Goal: Task Accomplishment & Management: Use online tool/utility

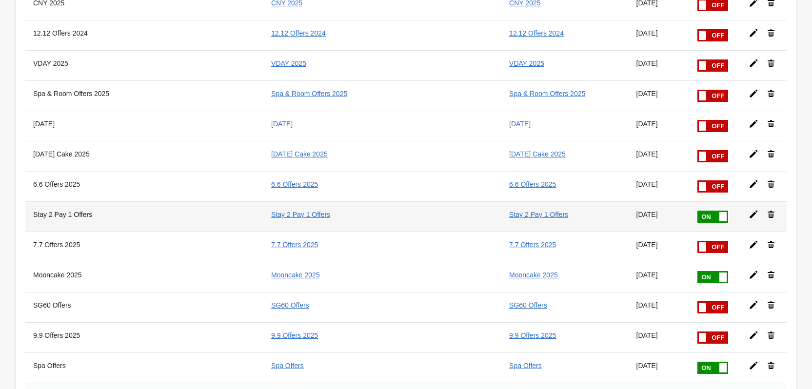
scroll to position [1313, 0]
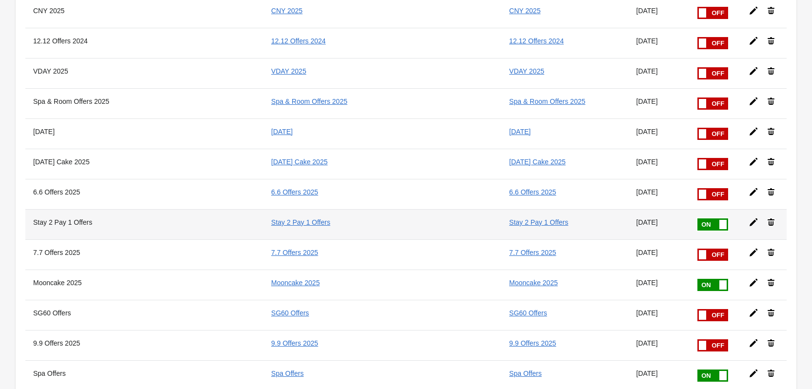
click at [699, 218] on span at bounding box center [727, 218] width 61 height 0
click at [0, 0] on input "checkbox" at bounding box center [0, 0] width 0 height 0
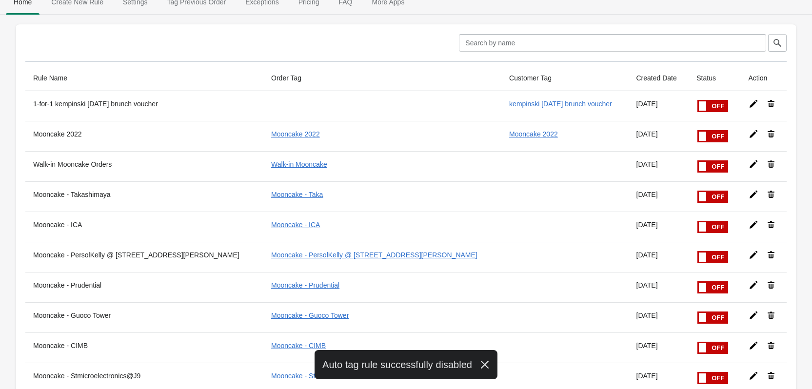
scroll to position [0, 0]
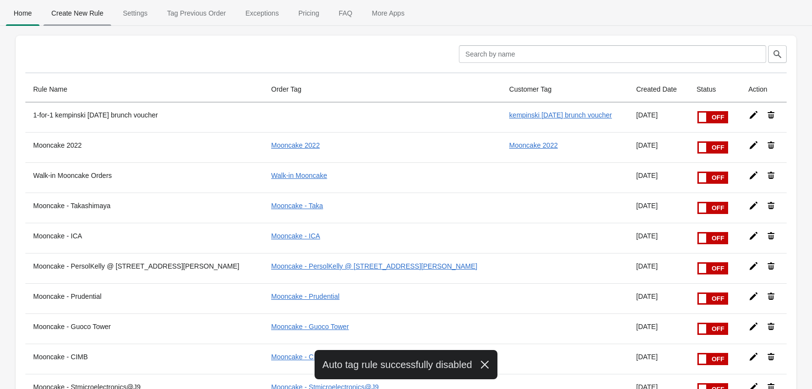
click at [61, 9] on span "Create New Rule" at bounding box center [77, 13] width 68 height 18
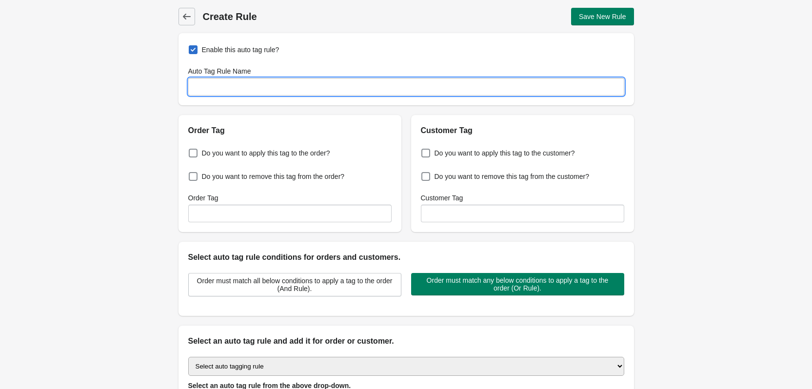
click at [314, 95] on input "Auto Tag Rule Name" at bounding box center [406, 87] width 436 height 18
paste input "Stay two nights and enjoy the second night complimentary in the Heritage Suite …"
type input "Stay two nights and enjoy the second night complimentary in the Heritage Suite …"
click at [230, 85] on input "Sweet Suite Offers" at bounding box center [406, 87] width 436 height 18
type input "Sweet Suites Offers"
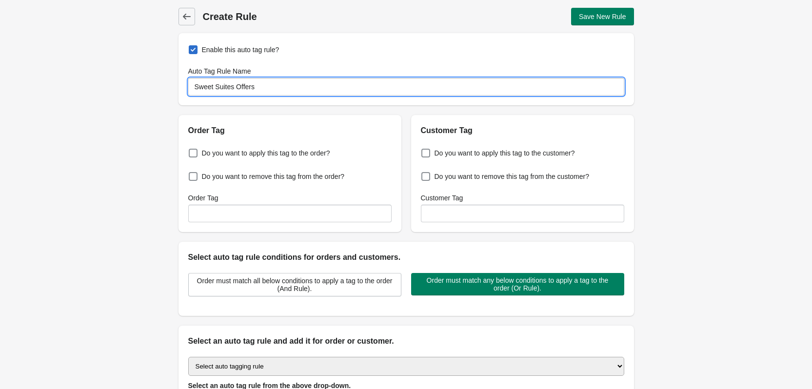
click at [255, 103] on div "Enable this auto tag rule? Auto Tag Rule Name Sweet Suites Offers" at bounding box center [405, 69] width 455 height 72
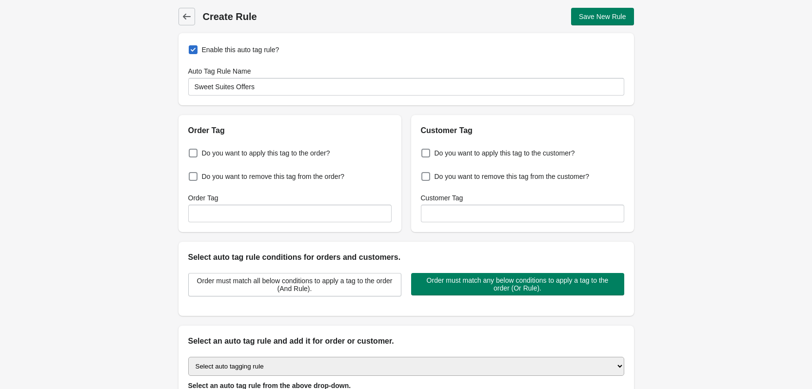
click at [118, 115] on div "Back Create Rule Save New Rule Enable this auto tag rule? Auto Tag Rule Name Sw…" at bounding box center [406, 236] width 812 height 472
click at [219, 155] on span "Do you want to apply this tag to the order?" at bounding box center [266, 153] width 128 height 10
click at [191, 151] on input "Do you want to apply this tag to the order?" at bounding box center [191, 150] width 0 height 0
checkbox input "true"
click at [427, 152] on span at bounding box center [425, 153] width 9 height 9
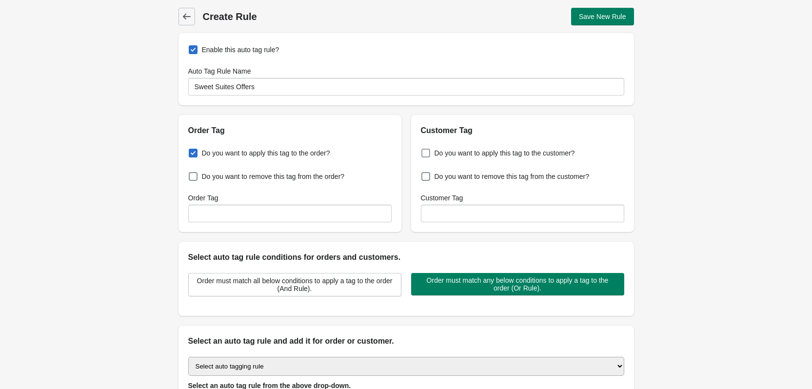
click at [424, 151] on input "Do you want to apply this tag to the customer?" at bounding box center [423, 150] width 0 height 0
checkbox input "true"
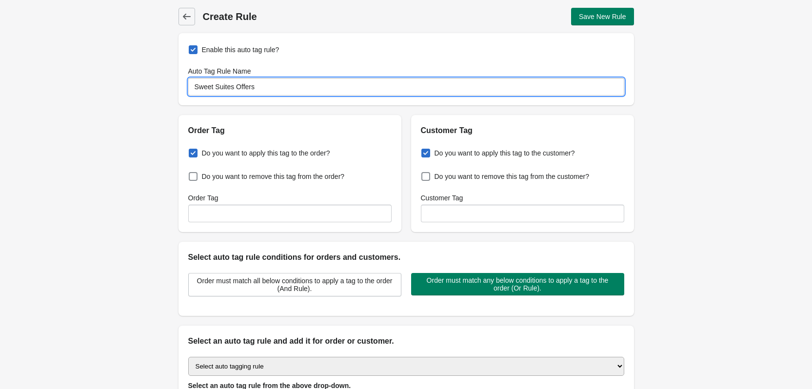
click at [266, 84] on input "Sweet Suites Offers" at bounding box center [406, 87] width 436 height 18
click at [217, 82] on input "Sweet Suites Offers" at bounding box center [406, 87] width 436 height 18
drag, startPoint x: 213, startPoint y: 84, endPoint x: 157, endPoint y: 84, distance: 55.6
click at [157, 84] on div "Back Create Rule Save New Rule Enable this auto tag rule? Auto Tag Rule Name Sw…" at bounding box center [406, 236] width 812 height 472
click at [236, 88] on input "2025 Suites Offers" at bounding box center [406, 87] width 436 height 18
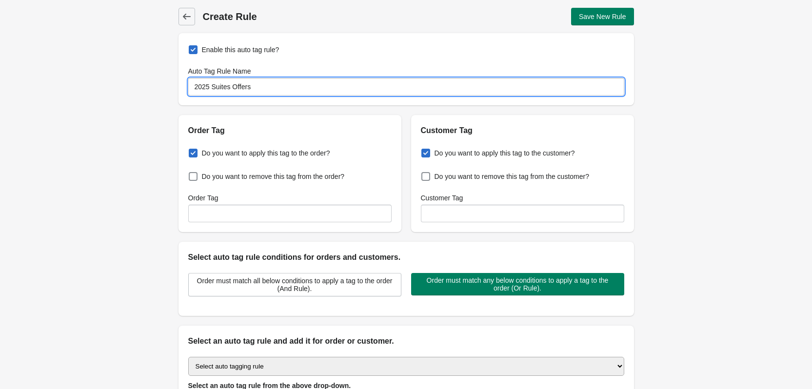
click at [226, 87] on input "2025 Suites Offers" at bounding box center [406, 87] width 436 height 18
type input "2025 Suite Offers"
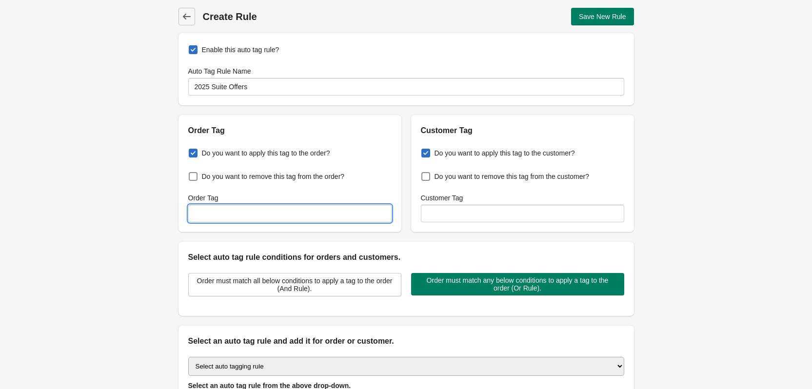
drag, startPoint x: 263, startPoint y: 211, endPoint x: 337, endPoint y: 212, distance: 74.1
click at [263, 211] on input "Order Tag" at bounding box center [289, 214] width 203 height 18
paste input "2025 Suite Offers"
type input "2025 Suite Offers"
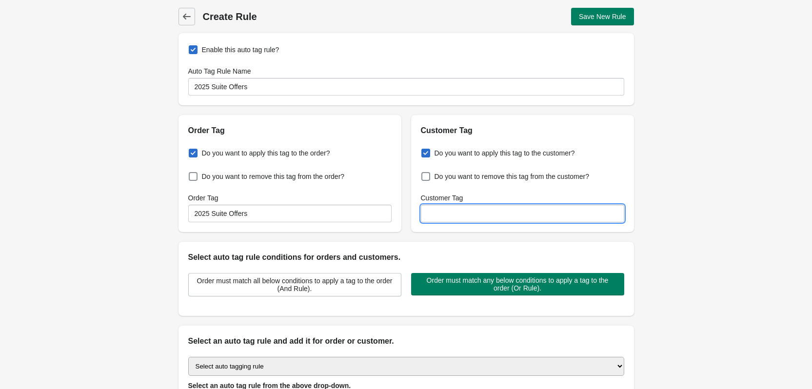
click at [482, 210] on input "Customer Tag" at bounding box center [522, 214] width 203 height 18
paste input "2025 Suite Offers"
type input "2025 Suite Offers"
click at [130, 234] on div "Back Create Rule Save New Rule Enable this auto tag rule? Auto Tag Rule Name 20…" at bounding box center [406, 236] width 812 height 472
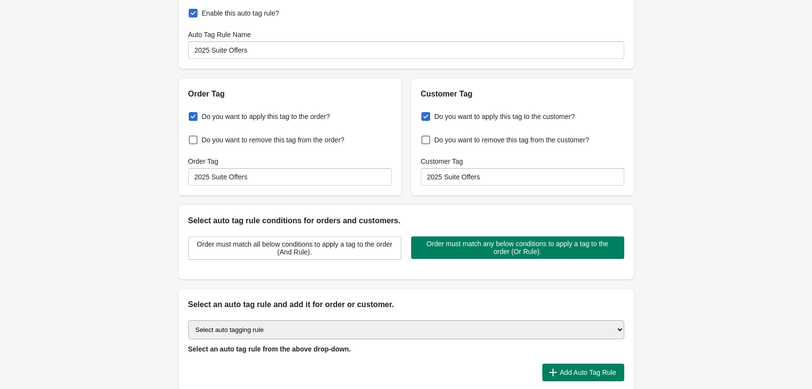
scroll to position [97, 0]
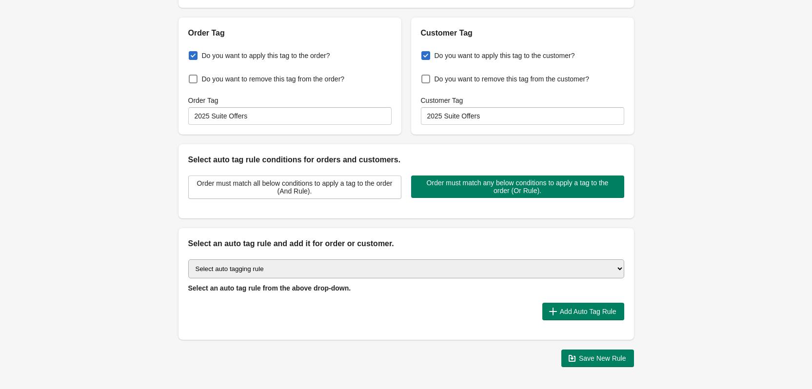
click at [560, 273] on select "Select auto tagging rule Tag by order amount Tag based on the order count (Volu…" at bounding box center [406, 268] width 436 height 19
select select "2"
click at [188, 259] on select "Select auto tagging rule Tag by order amount Tag based on the order count (Volu…" at bounding box center [406, 268] width 436 height 19
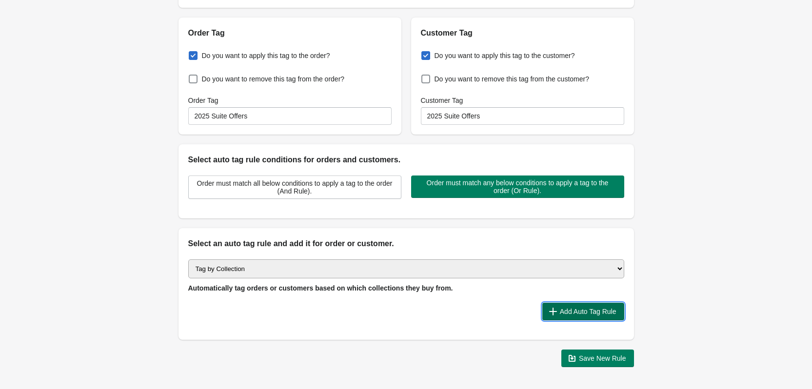
click at [585, 319] on button "Add Auto Tag Rule" at bounding box center [583, 312] width 82 height 18
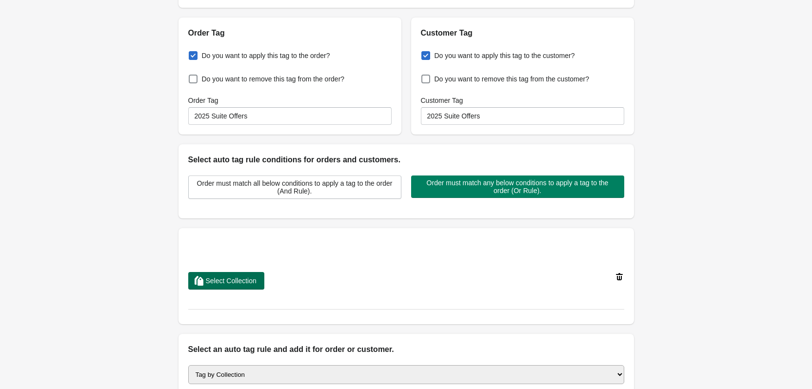
click at [219, 277] on span "Select Collection" at bounding box center [231, 281] width 51 height 8
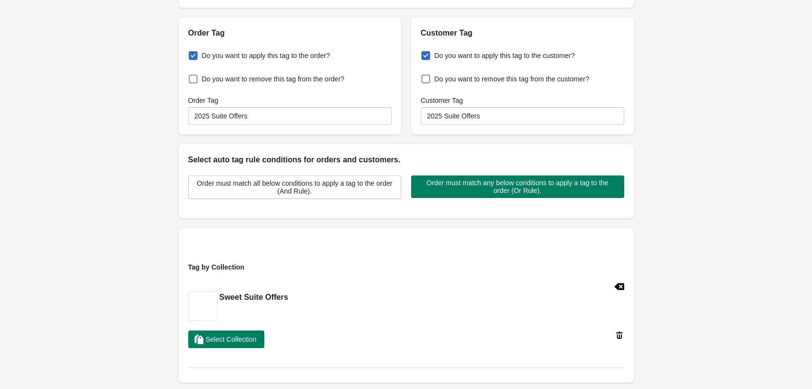
click at [128, 207] on div "Back Create Rule Save New Rule Enable this auto tag rule? Auto Tag Rule Name 20…" at bounding box center [406, 221] width 812 height 637
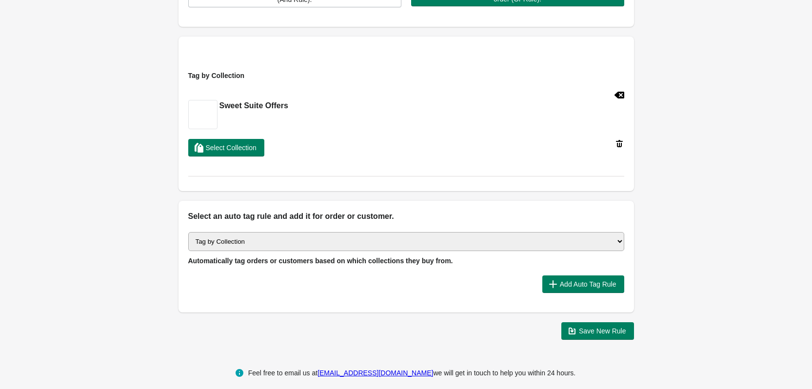
scroll to position [298, 0]
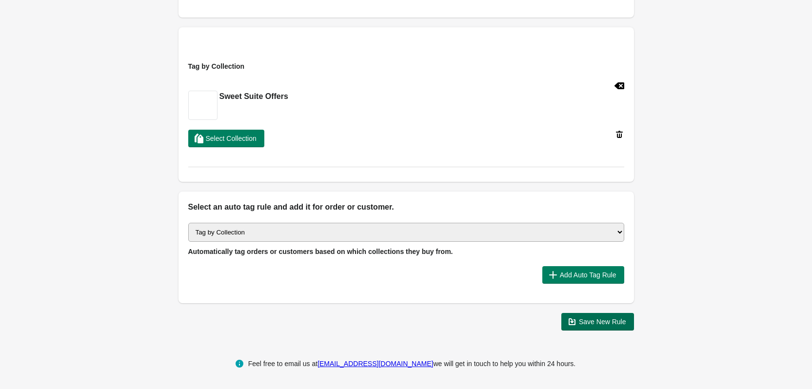
click at [582, 327] on button "Save New Rule" at bounding box center [597, 322] width 73 height 18
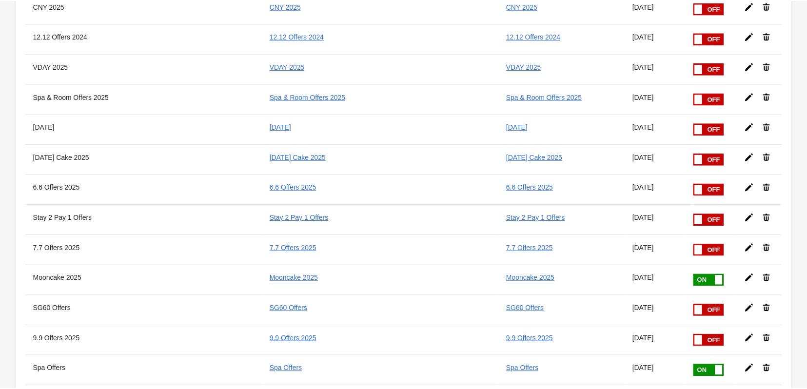
scroll to position [1441, 0]
